Goal: Information Seeking & Learning: Learn about a topic

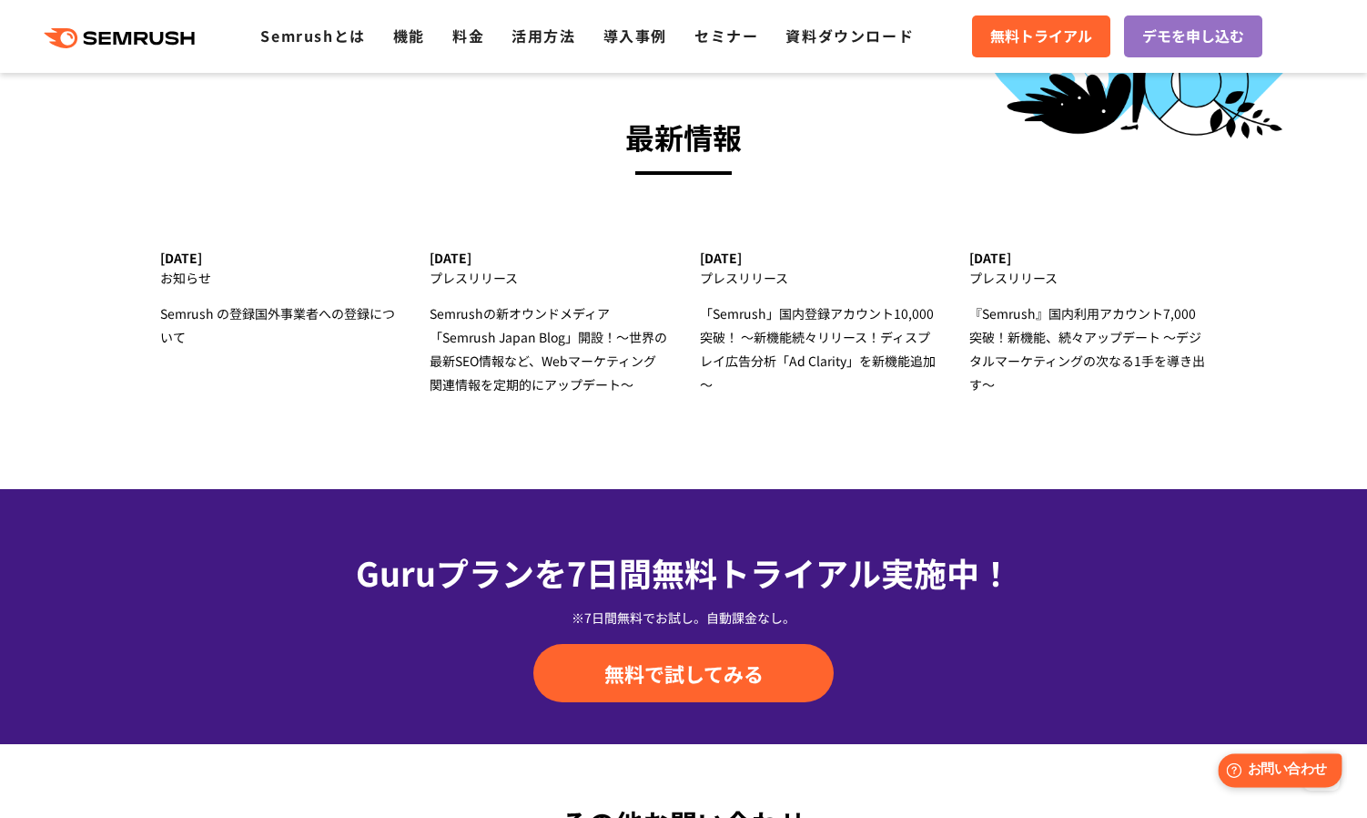
click at [1227, 782] on div "Help お問い合わせ" at bounding box center [1280, 770] width 124 height 34
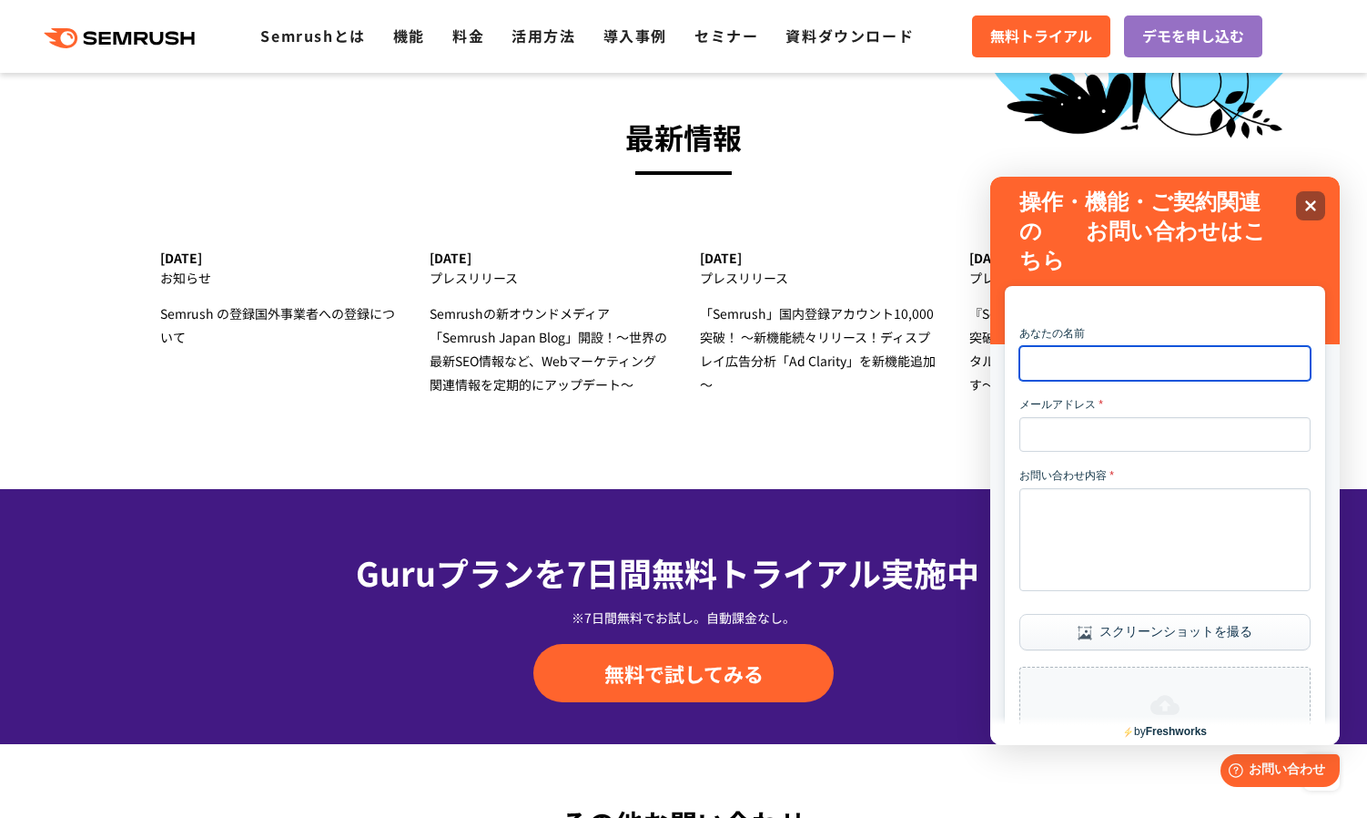
click at [1231, 364] on input "あなたの名前" at bounding box center [1165, 363] width 291 height 35
click at [1114, 291] on div at bounding box center [1165, 297] width 291 height 22
click at [1315, 208] on icon "Close" at bounding box center [1311, 205] width 14 height 14
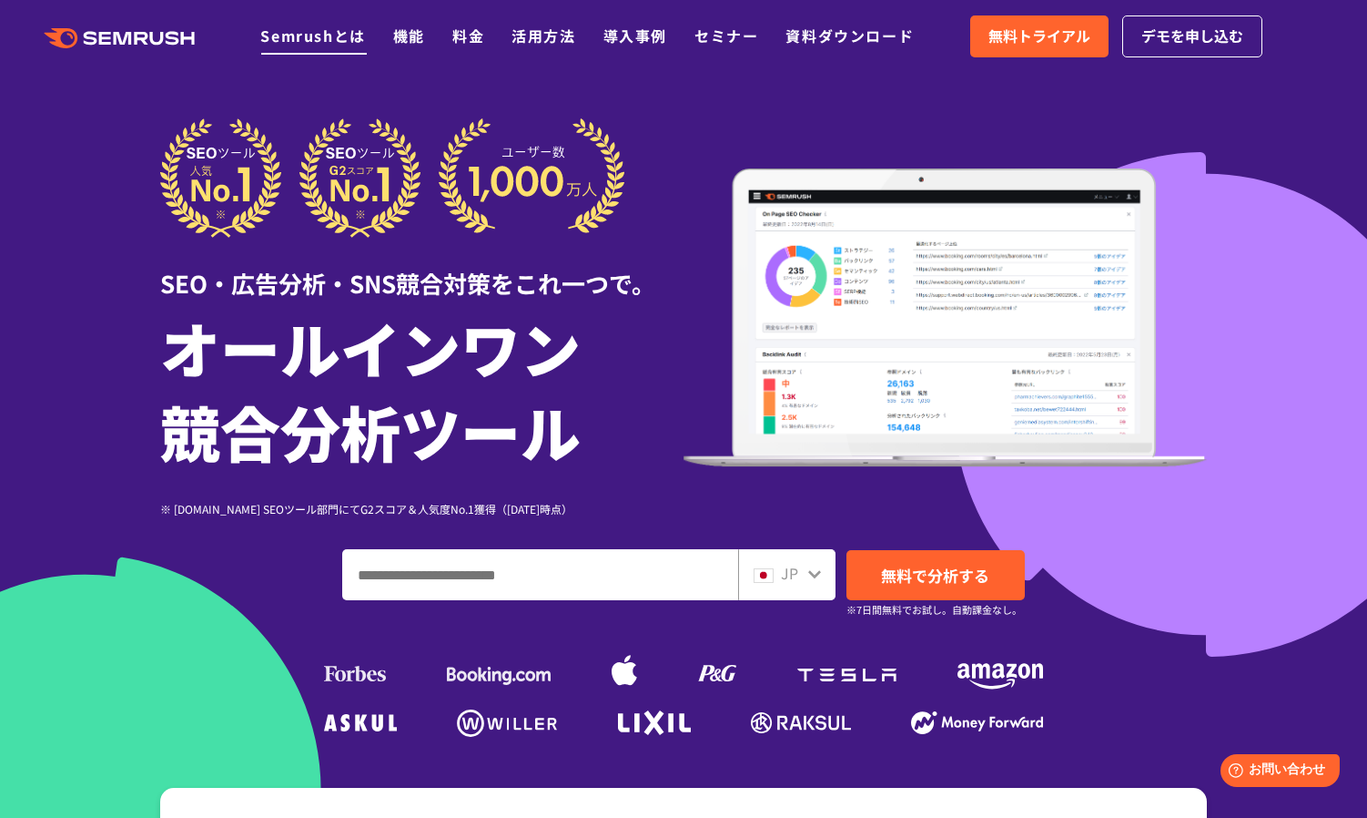
click at [291, 39] on link "Semrushとは" at bounding box center [312, 36] width 105 height 22
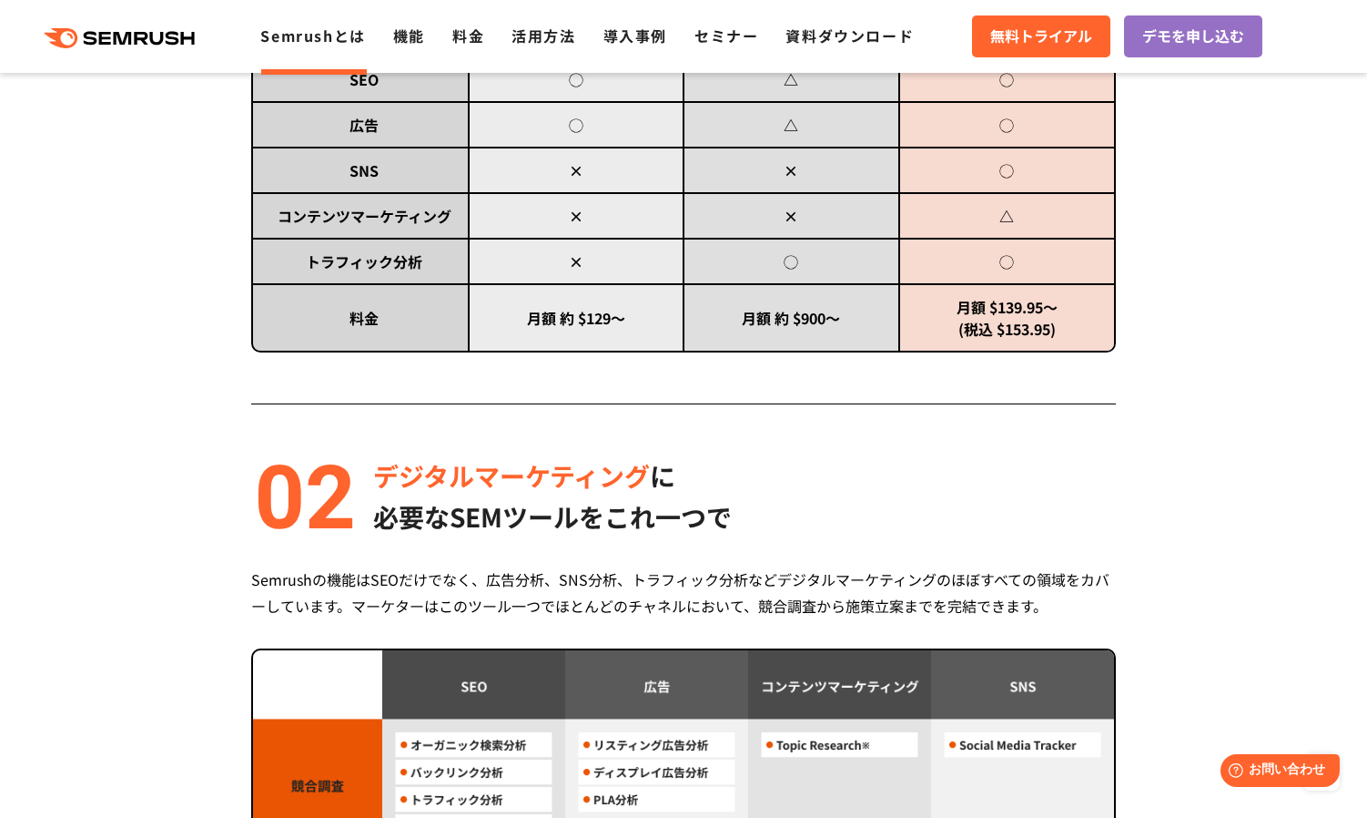
scroll to position [1275, 0]
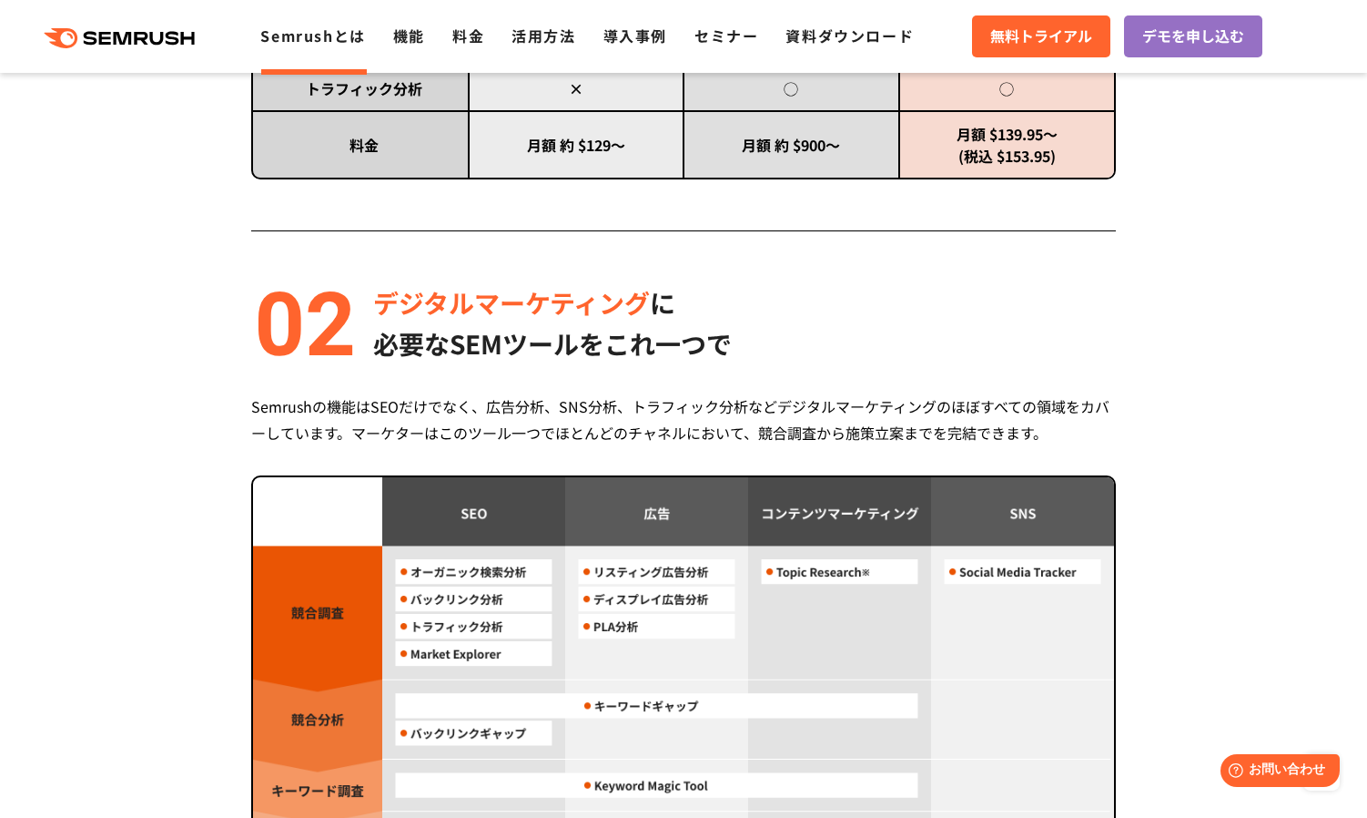
click at [1311, 204] on section "Semrush 3つの強み 圧倒的コストパフォーマンス 月額 $139.95 〜利用可能 (税込 $153.95) Semrushは月額$139.95(税込 …" at bounding box center [683, 570] width 1367 height 2299
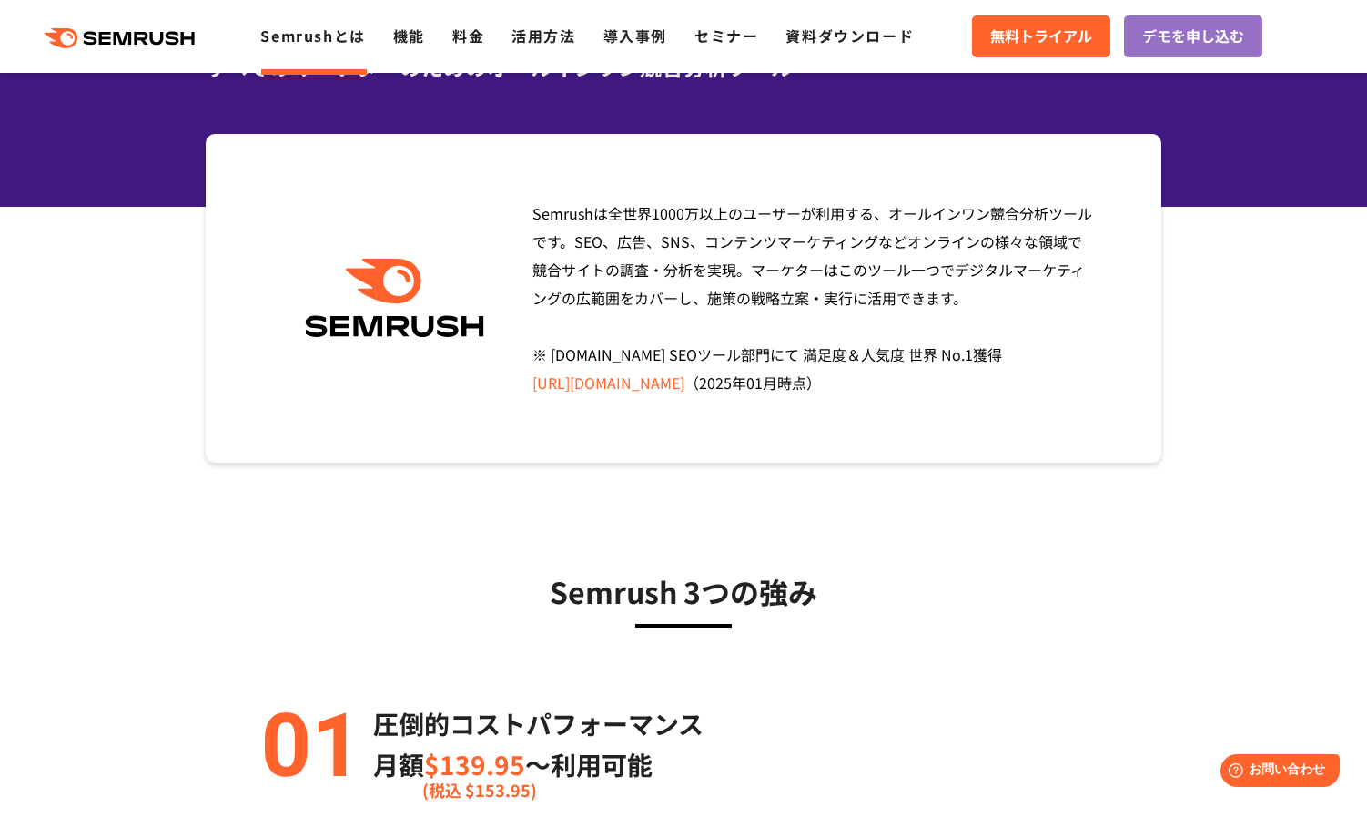
scroll to position [0, 0]
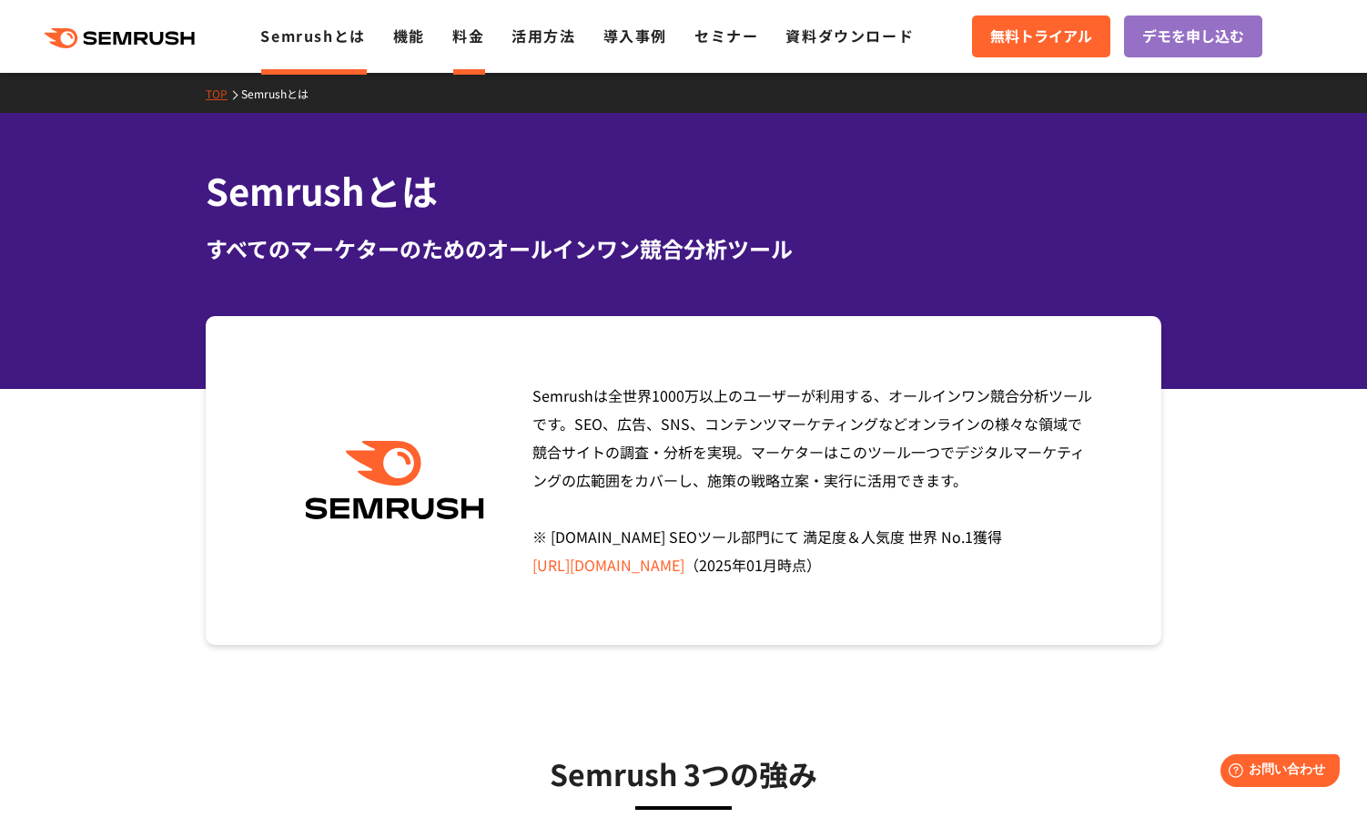
click at [461, 31] on link "料金" at bounding box center [468, 36] width 32 height 22
